Goal: Task Accomplishment & Management: Complete application form

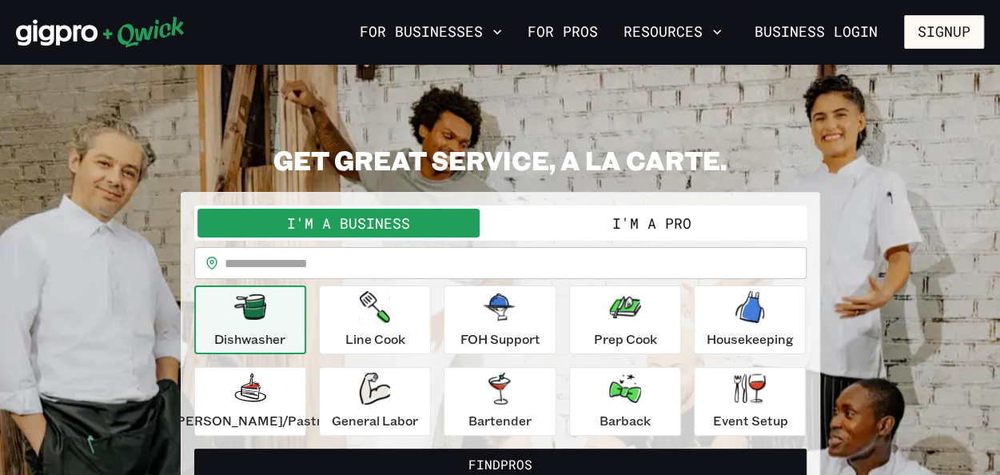
click at [587, 221] on button "I'm a Pro" at bounding box center [651, 223] width 303 height 29
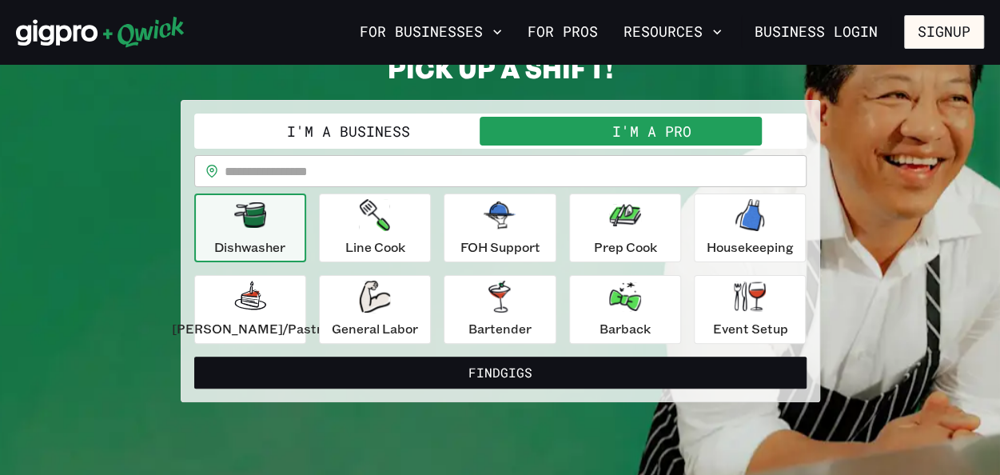
scroll to position [89, 0]
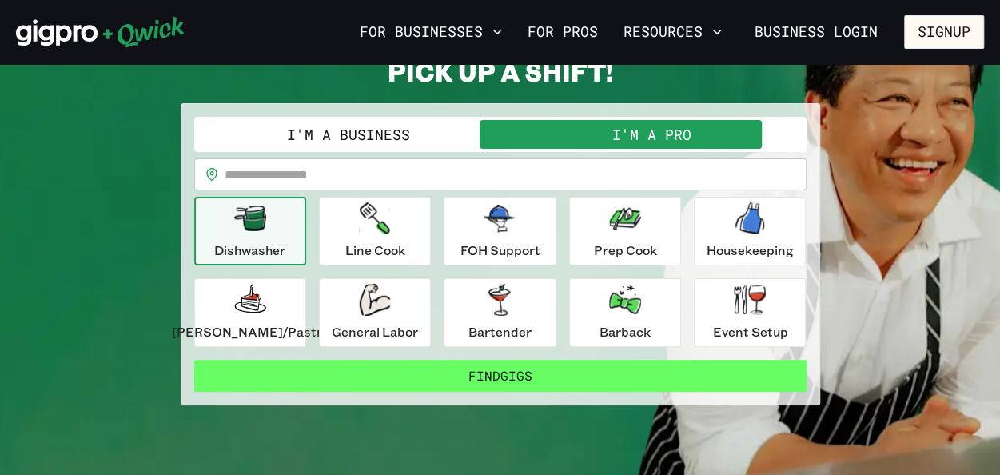
click at [435, 370] on button "Find Gigs" at bounding box center [500, 376] width 612 height 32
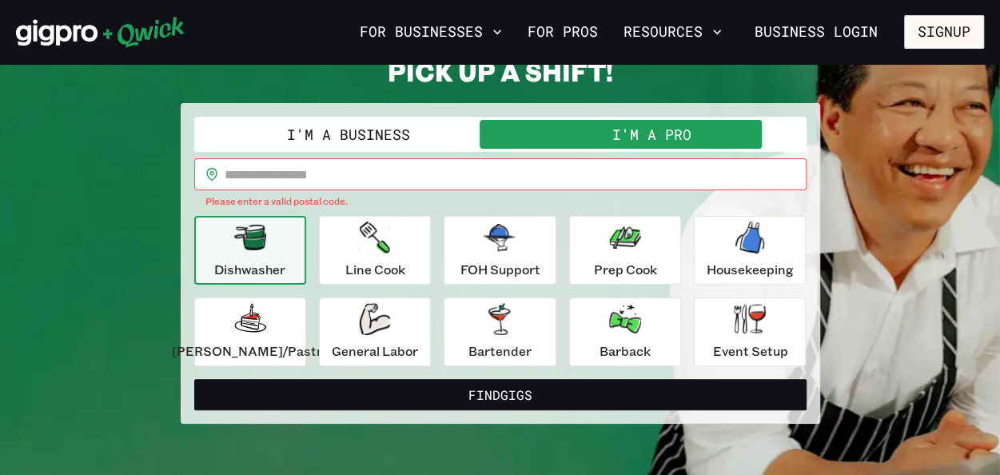
click at [377, 178] on input "text" at bounding box center [516, 174] width 582 height 32
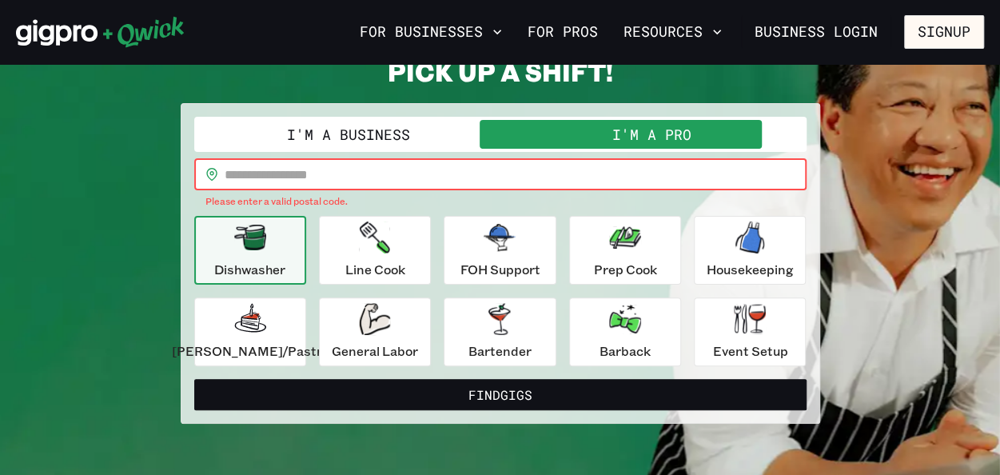
type input "*****"
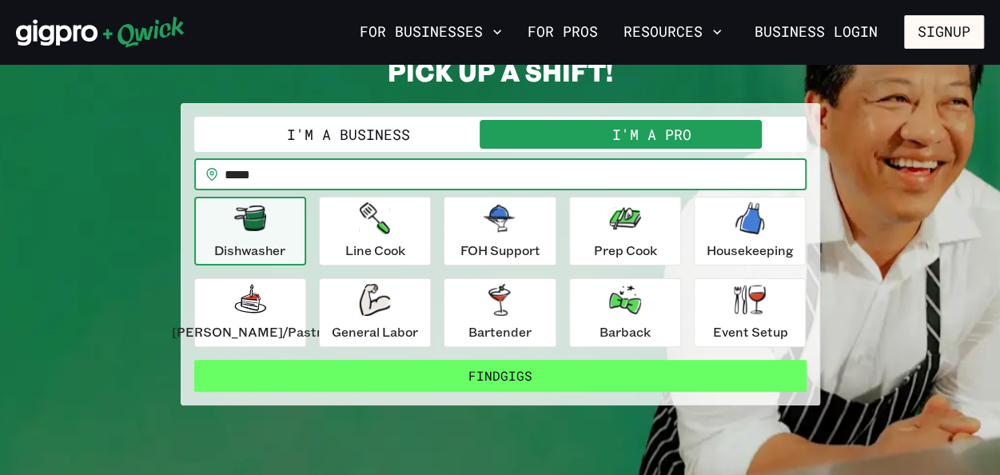
click at [369, 366] on button "Find Gigs" at bounding box center [500, 376] width 612 height 32
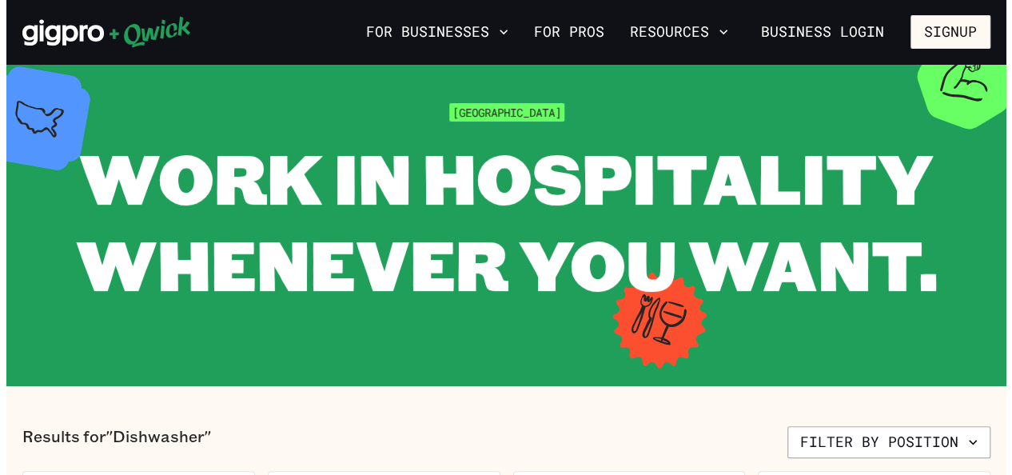
scroll to position [36, 0]
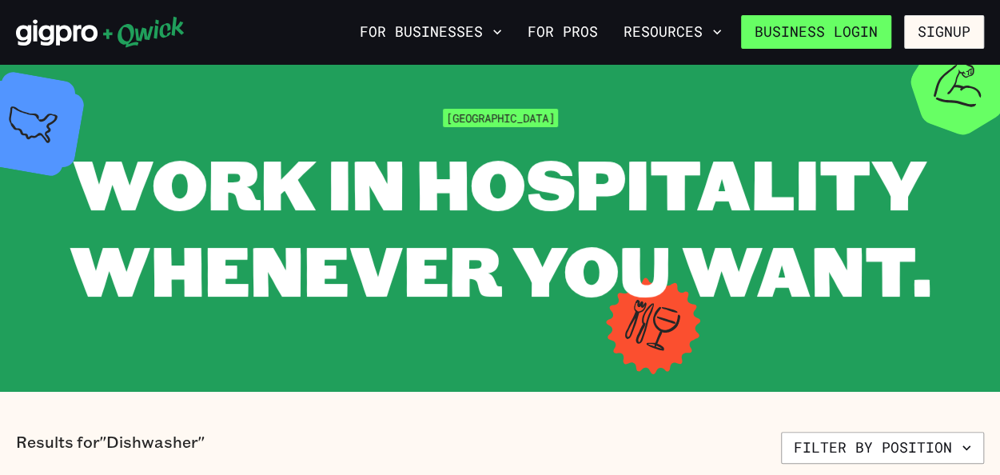
click at [860, 36] on link "Business Login" at bounding box center [816, 32] width 150 height 34
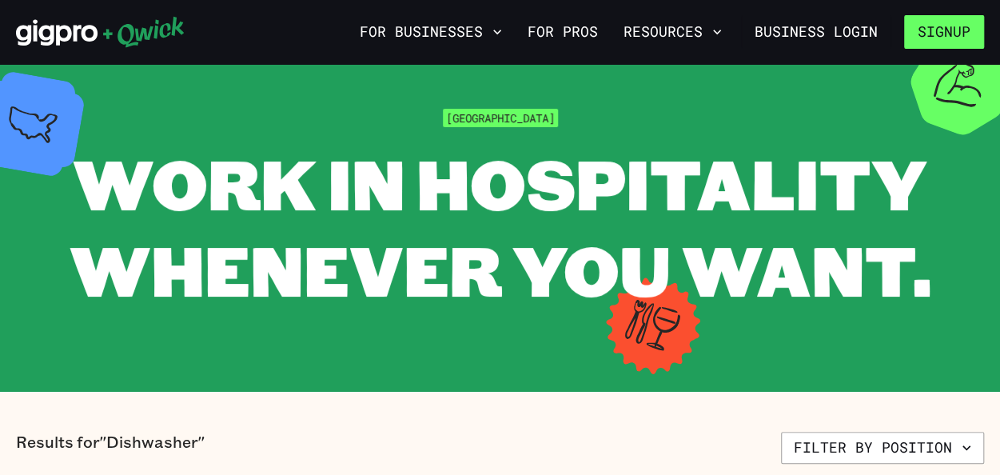
click at [910, 32] on button "Signup" at bounding box center [944, 32] width 80 height 34
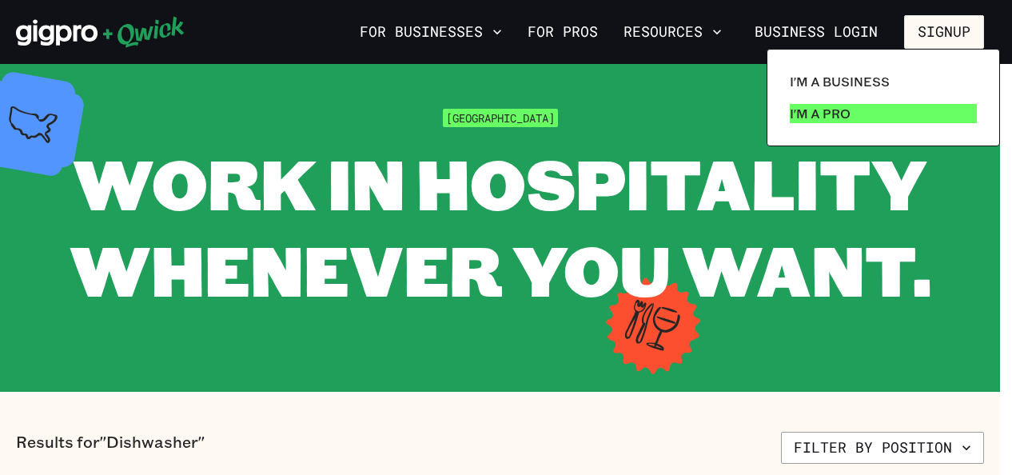
click at [844, 118] on p "I'm a Pro" at bounding box center [820, 113] width 61 height 19
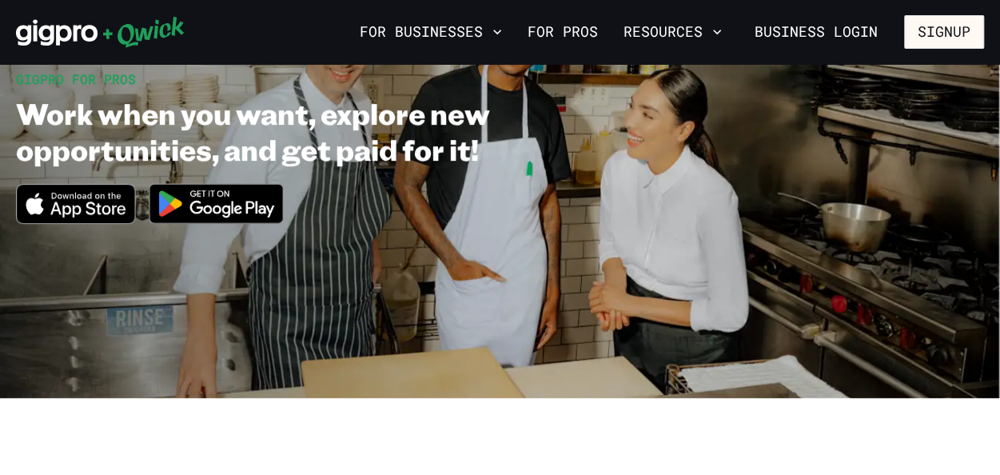
scroll to position [157, 0]
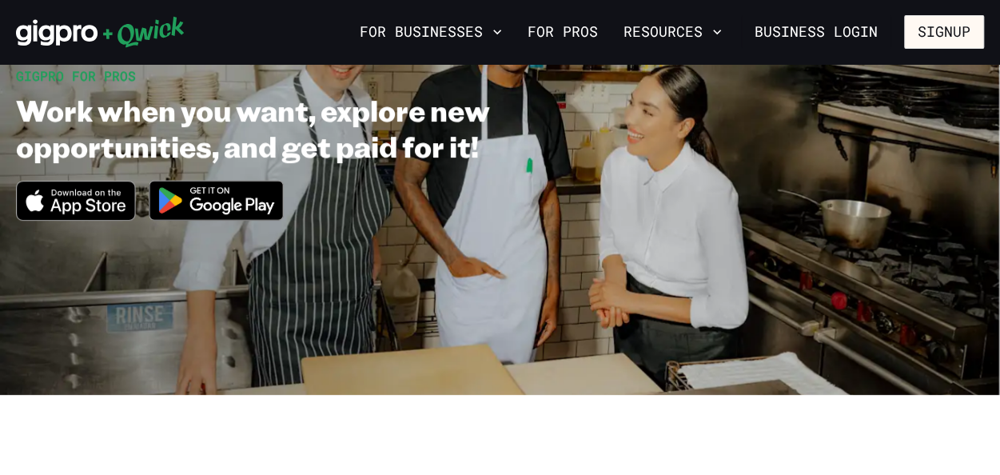
drag, startPoint x: 334, startPoint y: 358, endPoint x: 369, endPoint y: 239, distance: 124.2
click at [369, 239] on section "GIGPRO FOR PROS Work when you want, explore new opportunities, and get paid for…" at bounding box center [500, 150] width 1000 height 488
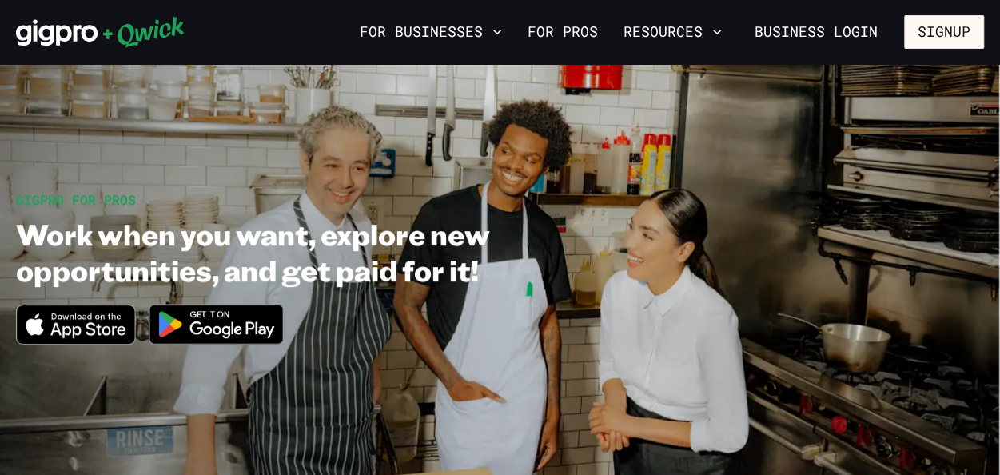
scroll to position [0, 0]
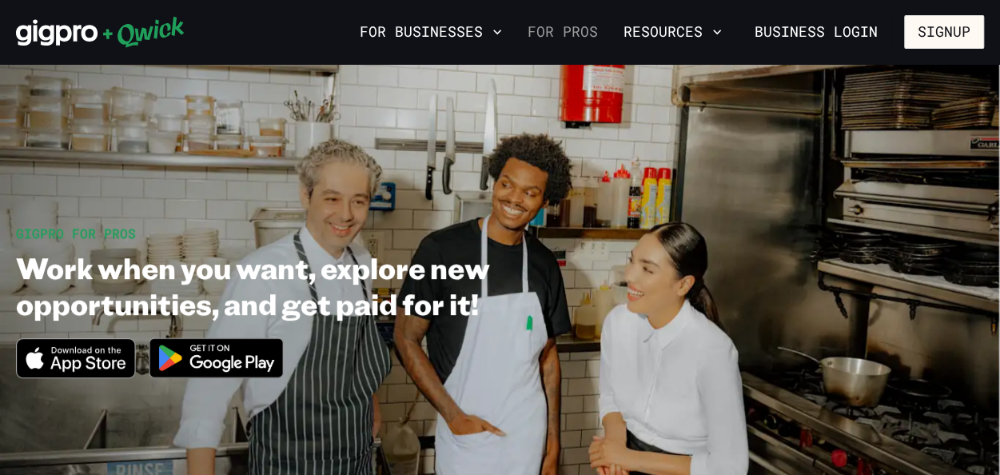
click at [575, 30] on link "For Pros" at bounding box center [562, 31] width 83 height 27
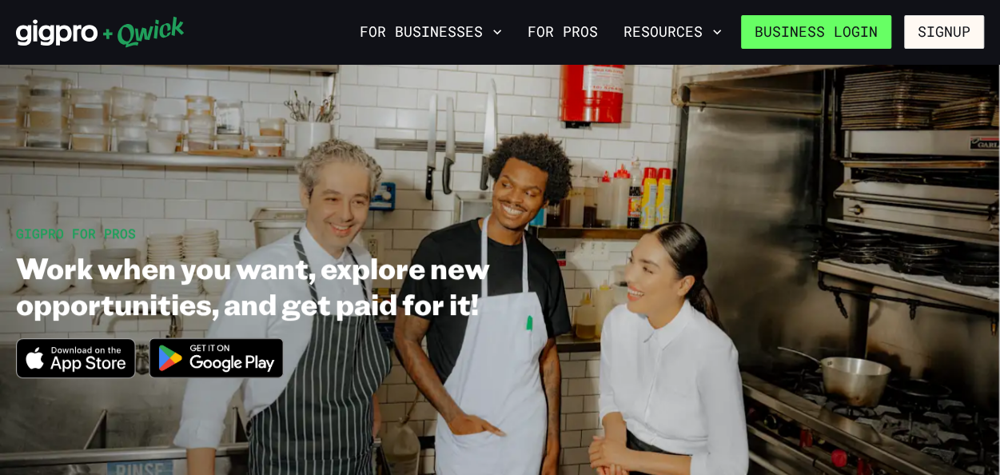
click at [836, 31] on link "Business Login" at bounding box center [816, 32] width 150 height 34
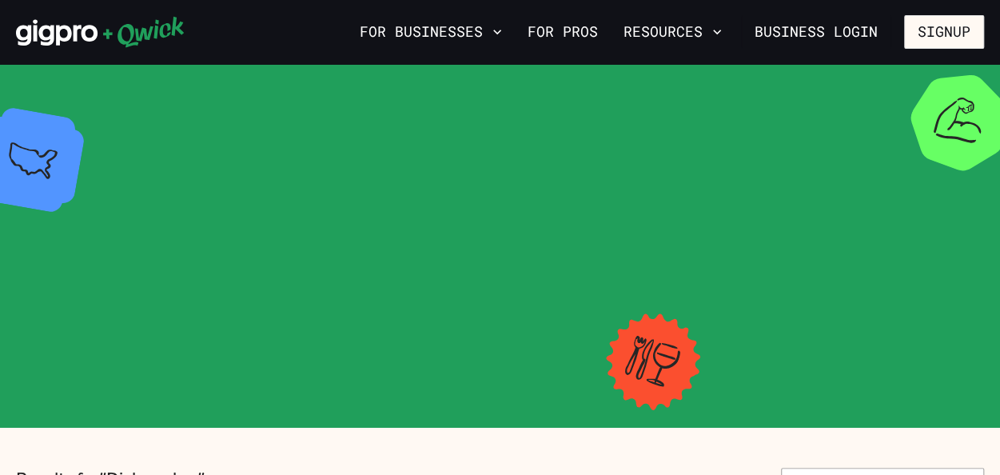
scroll to position [36, 0]
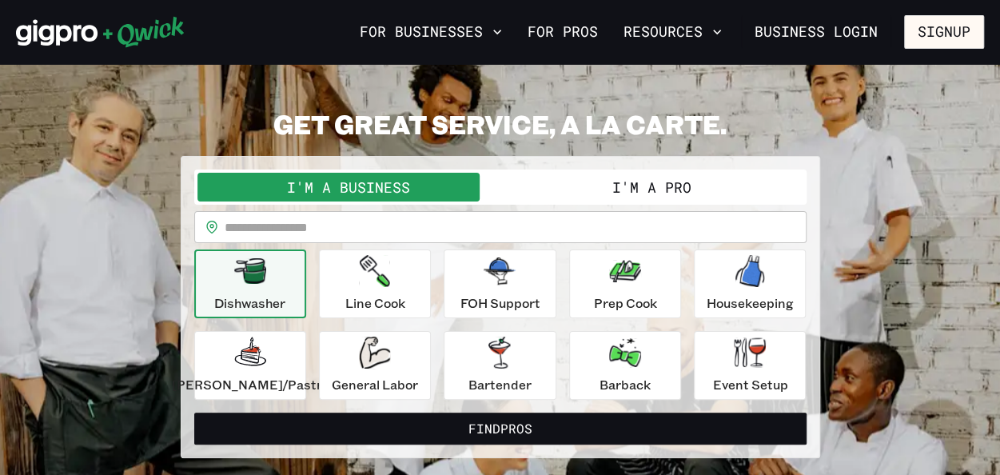
scroll to position [89, 0]
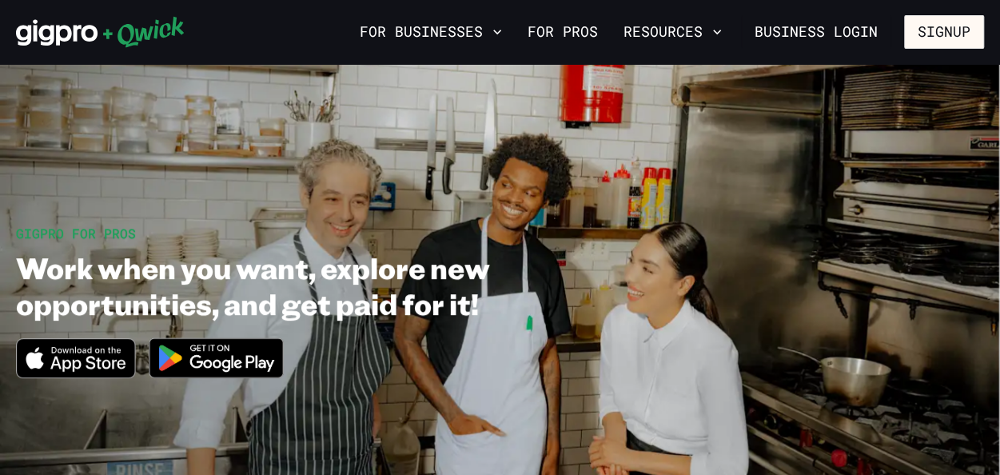
click at [253, 348] on img at bounding box center [216, 358] width 155 height 60
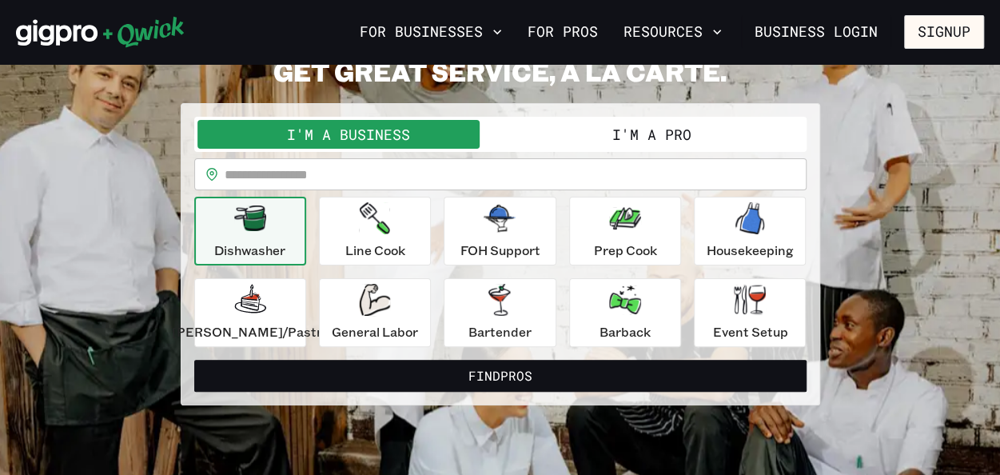
click at [563, 134] on button "I'm a Pro" at bounding box center [651, 134] width 303 height 29
